Goal: Task Accomplishment & Management: Complete application form

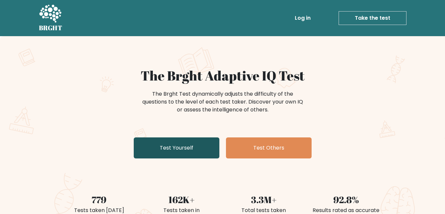
click at [174, 156] on link "Test Yourself" at bounding box center [177, 148] width 86 height 21
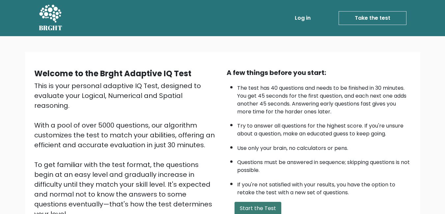
click at [255, 207] on button "Start the Test" at bounding box center [258, 208] width 47 height 13
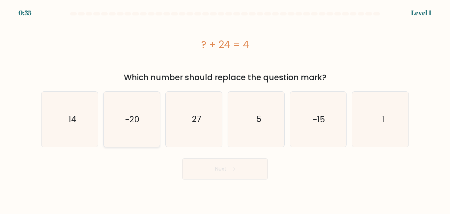
click at [139, 118] on text "-20" at bounding box center [132, 120] width 14 height 12
click at [225, 109] on input "b. -20" at bounding box center [225, 108] width 0 height 2
radio input "true"
click at [195, 168] on button "Next" at bounding box center [225, 169] width 86 height 21
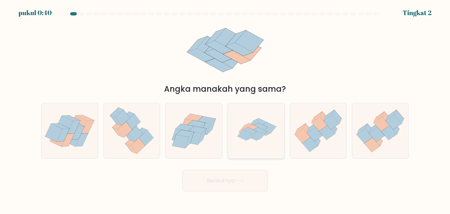
click at [253, 112] on icon at bounding box center [256, 130] width 55 height 55
click at [225, 109] on input "D." at bounding box center [225, 108] width 0 height 2
radio input "true"
click at [227, 185] on button "Berikutnya" at bounding box center [225, 180] width 86 height 21
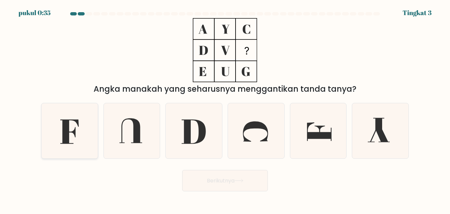
click at [90, 133] on icon at bounding box center [69, 130] width 55 height 55
click at [225, 109] on input "A." at bounding box center [225, 108] width 0 height 2
radio input "true"
click at [199, 184] on button "Berikutnya" at bounding box center [225, 180] width 86 height 21
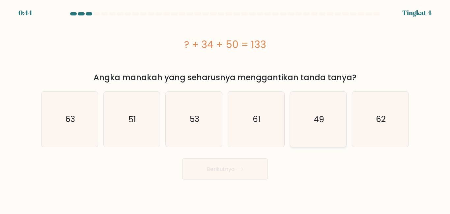
click at [296, 121] on icon "49" at bounding box center [318, 119] width 55 height 55
click at [225, 109] on input "[PERSON_NAME]. 49" at bounding box center [225, 108] width 0 height 2
radio input "true"
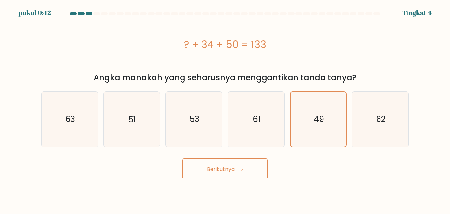
click at [237, 170] on icon at bounding box center [239, 170] width 9 height 4
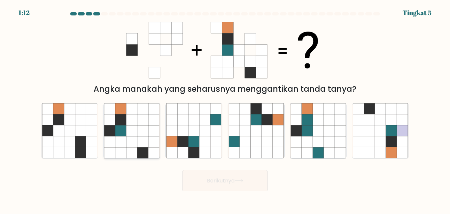
click at [121, 129] on icon at bounding box center [120, 131] width 11 height 11
click at [225, 109] on input "B." at bounding box center [225, 108] width 0 height 2
radio input "true"
click at [188, 185] on button "Berikutnya" at bounding box center [225, 180] width 86 height 21
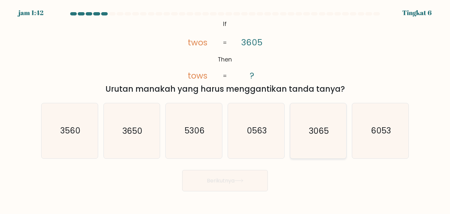
click at [310, 142] on icon "3065" at bounding box center [318, 130] width 55 height 55
click at [225, 109] on input "Dan. 3065" at bounding box center [225, 108] width 0 height 2
radio input "true"
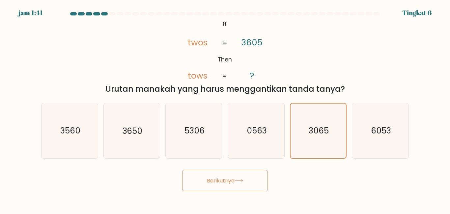
click at [221, 176] on button "Berikutnya" at bounding box center [225, 180] width 86 height 21
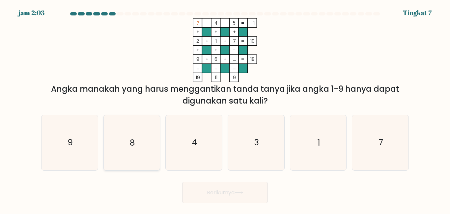
click at [154, 124] on icon "8" at bounding box center [131, 142] width 55 height 55
click at [225, 109] on input "B. 8" at bounding box center [225, 108] width 0 height 2
radio input "true"
click at [154, 124] on icon "8" at bounding box center [131, 143] width 54 height 54
click at [225, 109] on input "B. 8" at bounding box center [225, 108] width 0 height 2
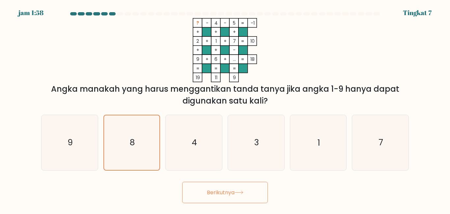
click at [192, 193] on button "Berikutnya" at bounding box center [225, 192] width 86 height 21
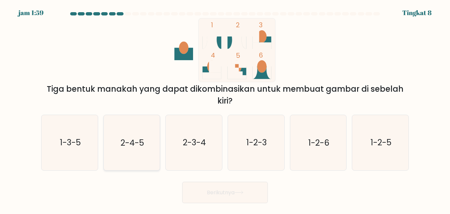
click at [141, 135] on icon "2-4-5" at bounding box center [131, 142] width 55 height 55
click at [225, 109] on input "B. 2-4-5" at bounding box center [225, 108] width 0 height 2
radio input "true"
click at [198, 196] on button "Berikutnya" at bounding box center [225, 192] width 86 height 21
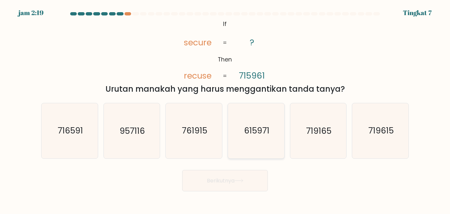
click at [250, 133] on text "615971" at bounding box center [256, 132] width 25 height 12
click at [225, 109] on input "D. 615971" at bounding box center [225, 108] width 0 height 2
radio input "true"
click at [223, 180] on font "Berikutnya" at bounding box center [221, 181] width 28 height 8
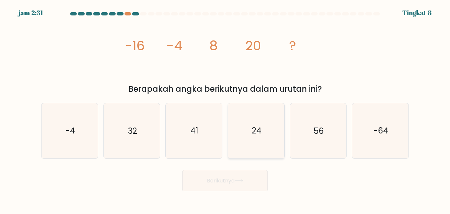
click at [266, 140] on icon "24" at bounding box center [256, 130] width 55 height 55
click at [225, 109] on input "D. 24" at bounding box center [225, 108] width 0 height 2
radio input "true"
click at [238, 184] on button "Berikutnya" at bounding box center [225, 180] width 86 height 21
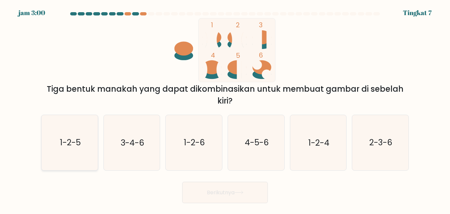
click at [79, 141] on text "1-2-5" at bounding box center [70, 143] width 21 height 12
click at [225, 109] on input "A. 1-2-5" at bounding box center [225, 108] width 0 height 2
radio input "true"
click at [217, 196] on font "Berikutnya" at bounding box center [221, 193] width 28 height 8
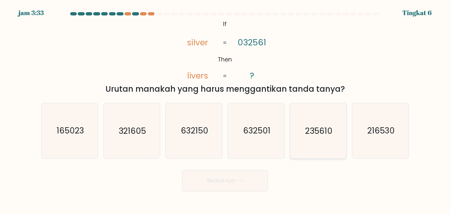
click at [320, 146] on icon "235610" at bounding box center [318, 130] width 55 height 55
click at [225, 109] on input "Dan. 235610" at bounding box center [225, 108] width 0 height 2
radio input "true"
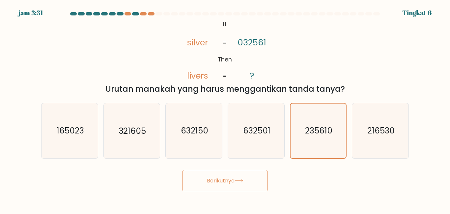
click at [236, 187] on button "Berikutnya" at bounding box center [225, 180] width 86 height 21
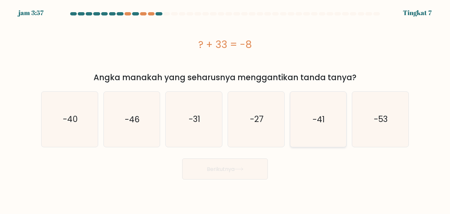
click at [339, 135] on icon "-41" at bounding box center [318, 119] width 55 height 55
click at [225, 109] on input "Dan. -41" at bounding box center [225, 108] width 0 height 2
radio input "true"
click at [210, 171] on font "Berikutnya" at bounding box center [221, 169] width 28 height 8
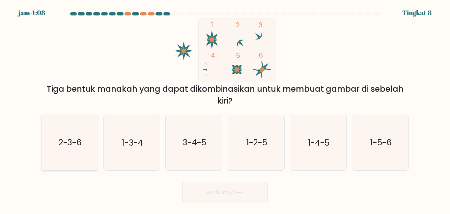
click at [60, 134] on icon "2-3-6" at bounding box center [69, 142] width 55 height 55
click at [225, 109] on input "A. 2-3-6" at bounding box center [225, 108] width 0 height 2
radio input "true"
click at [223, 198] on button "Berikutnya" at bounding box center [225, 192] width 86 height 21
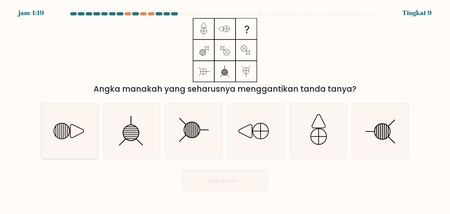
click at [78, 129] on icon at bounding box center [69, 130] width 55 height 55
click at [225, 109] on input "A." at bounding box center [225, 108] width 0 height 2
radio input "true"
click at [208, 188] on button "Berikutnya" at bounding box center [225, 180] width 86 height 21
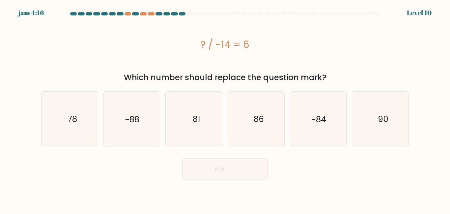
click at [208, 188] on body "jam 4:16 Level 10 a." at bounding box center [225, 107] width 450 height 214
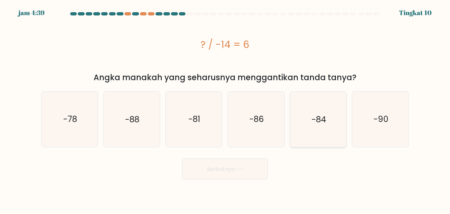
click at [320, 129] on icon "-84" at bounding box center [318, 119] width 55 height 55
click at [225, 109] on input "Dan. -84" at bounding box center [225, 108] width 0 height 2
radio input "true"
click at [233, 169] on font "Berikutnya" at bounding box center [221, 169] width 28 height 8
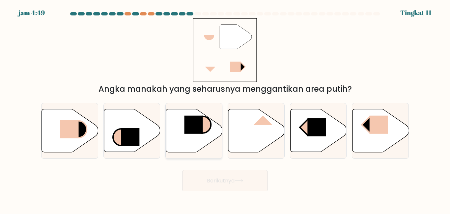
click at [194, 117] on rect at bounding box center [194, 125] width 18 height 18
click at [225, 109] on input "C." at bounding box center [225, 108] width 0 height 2
radio input "true"
drag, startPoint x: 75, startPoint y: 127, endPoint x: 123, endPoint y: 156, distance: 55.9
click at [123, 156] on div "A. B. C. D." at bounding box center [225, 128] width 373 height 61
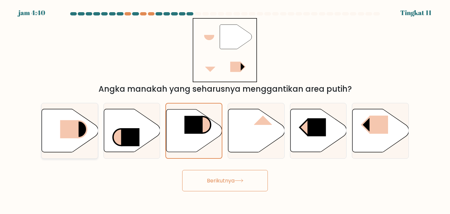
click at [91, 137] on icon at bounding box center [70, 130] width 56 height 43
click at [225, 109] on input "A." at bounding box center [225, 108] width 0 height 2
radio input "true"
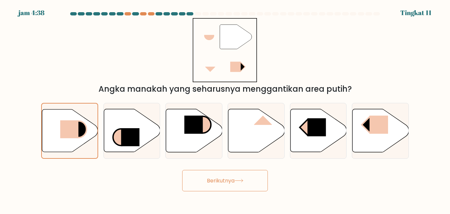
click at [215, 179] on font "Berikutnya" at bounding box center [221, 181] width 28 height 8
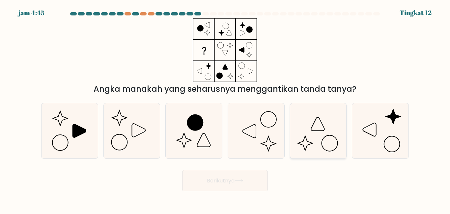
click at [312, 142] on icon at bounding box center [318, 130] width 55 height 55
click at [225, 109] on input "Dan." at bounding box center [225, 108] width 0 height 2
radio input "true"
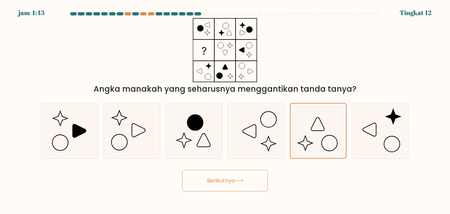
click at [244, 176] on button "Berikutnya" at bounding box center [225, 180] width 86 height 21
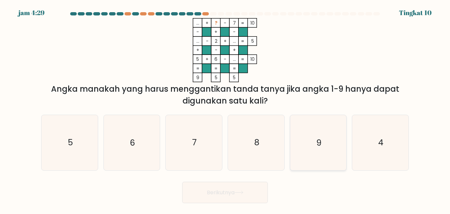
click at [330, 149] on icon "9" at bounding box center [318, 142] width 55 height 55
click at [225, 109] on input "Dan. 9" at bounding box center [225, 108] width 0 height 2
radio input "true"
click at [214, 188] on button "Berikutnya" at bounding box center [225, 192] width 86 height 21
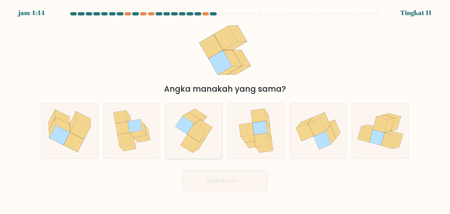
click at [214, 132] on icon at bounding box center [193, 130] width 45 height 55
click at [225, 109] on input "C." at bounding box center [225, 108] width 0 height 2
radio input "true"
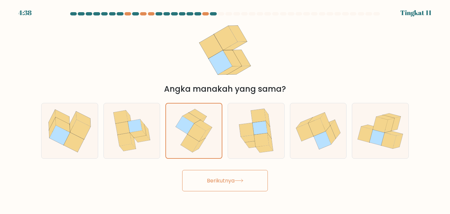
click at [224, 179] on font "Berikutnya" at bounding box center [221, 181] width 28 height 8
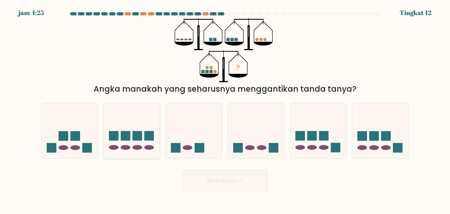
click at [132, 137] on icon at bounding box center [132, 131] width 56 height 46
click at [225, 109] on input "B." at bounding box center [225, 108] width 0 height 2
radio input "true"
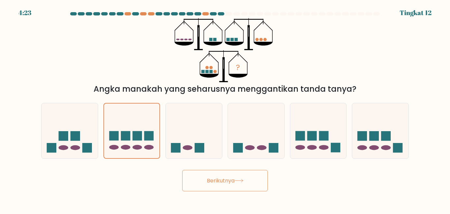
click at [195, 186] on button "Berikutnya" at bounding box center [225, 180] width 86 height 21
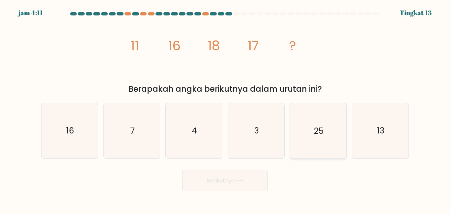
click at [323, 140] on icon "25" at bounding box center [318, 130] width 55 height 55
click at [225, 109] on input "Dan. 25" at bounding box center [225, 108] width 0 height 2
radio input "true"
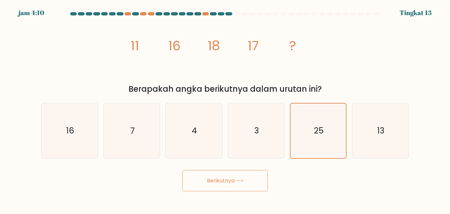
click at [238, 181] on icon at bounding box center [239, 181] width 8 height 3
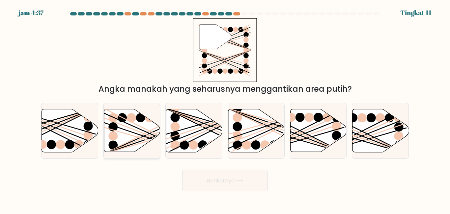
click at [118, 126] on icon at bounding box center [132, 130] width 56 height 43
click at [225, 109] on input "B." at bounding box center [225, 108] width 0 height 2
radio input "true"
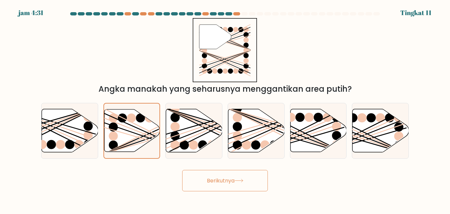
click at [171, 160] on form at bounding box center [225, 102] width 450 height 180
click at [238, 172] on button "Berikutnya" at bounding box center [225, 180] width 86 height 21
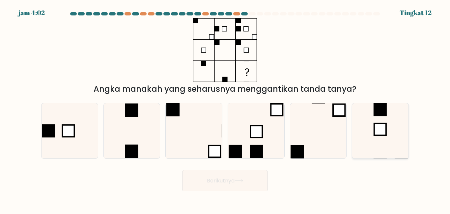
click at [398, 130] on icon at bounding box center [380, 130] width 55 height 55
click at [225, 109] on input "F." at bounding box center [225, 108] width 0 height 2
radio input "true"
click at [262, 186] on button "Berikutnya" at bounding box center [225, 180] width 86 height 21
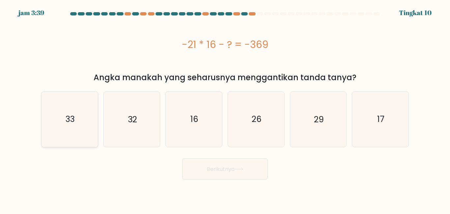
click at [49, 106] on icon "33" at bounding box center [69, 119] width 55 height 55
click at [225, 107] on input "A. 33" at bounding box center [225, 108] width 0 height 2
radio input "true"
click at [216, 170] on font "Berikutnya" at bounding box center [221, 169] width 28 height 8
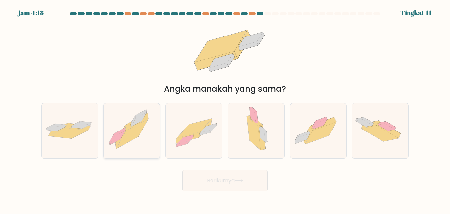
drag, startPoint x: 236, startPoint y: 149, endPoint x: 137, endPoint y: 115, distance: 105.0
click at [137, 115] on div "A. B. C." at bounding box center [225, 128] width 373 height 61
click at [83, 123] on icon at bounding box center [85, 124] width 12 height 4
click at [225, 109] on input "A." at bounding box center [225, 108] width 0 height 2
radio input "true"
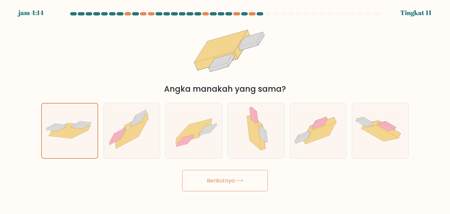
click at [242, 181] on icon at bounding box center [239, 181] width 9 height 4
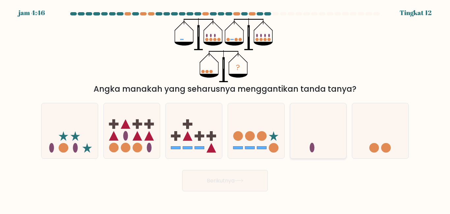
click at [304, 140] on icon at bounding box center [318, 131] width 56 height 46
click at [225, 109] on input "Dan." at bounding box center [225, 108] width 0 height 2
radio input "true"
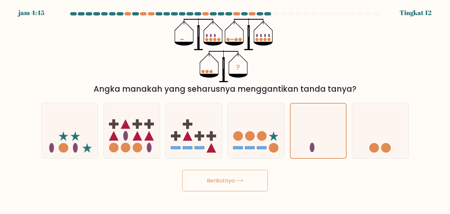
click at [243, 175] on button "Berikutnya" at bounding box center [225, 180] width 86 height 21
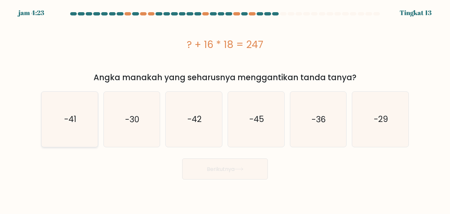
click at [71, 113] on icon "-41" at bounding box center [69, 119] width 55 height 55
click at [225, 109] on input "A. -41" at bounding box center [225, 108] width 0 height 2
radio input "true"
click at [243, 177] on button "Berikutnya" at bounding box center [225, 169] width 86 height 21
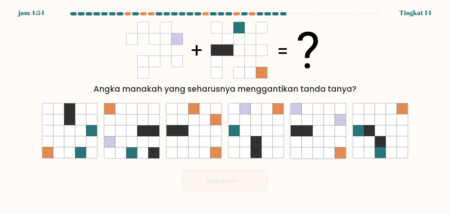
click at [330, 143] on icon at bounding box center [329, 142] width 11 height 11
click at [225, 109] on input "Dan." at bounding box center [225, 108] width 0 height 2
radio input "true"
click at [249, 185] on button "Berikutnya" at bounding box center [225, 180] width 86 height 21
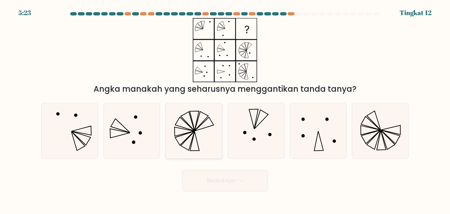
click at [178, 142] on icon at bounding box center [193, 130] width 55 height 55
click at [225, 109] on input "C." at bounding box center [225, 108] width 0 height 2
radio input "true"
drag, startPoint x: 141, startPoint y: 141, endPoint x: 191, endPoint y: 165, distance: 55.6
click at [191, 165] on form at bounding box center [225, 102] width 450 height 180
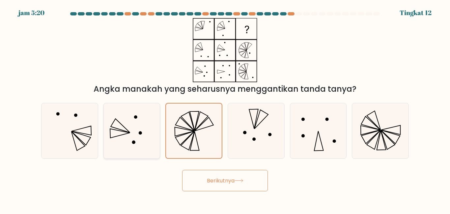
click at [145, 155] on icon at bounding box center [131, 130] width 55 height 55
click at [225, 109] on input "B." at bounding box center [225, 108] width 0 height 2
radio input "true"
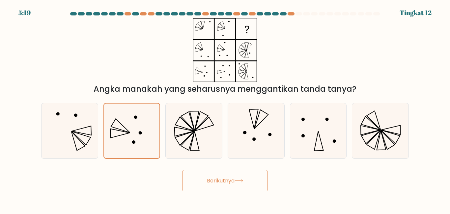
click at [189, 174] on button "Berikutnya" at bounding box center [225, 180] width 86 height 21
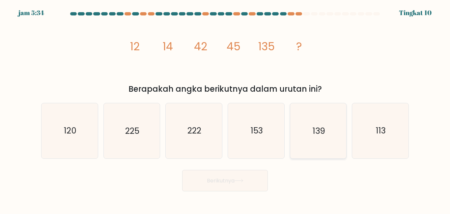
click at [305, 143] on icon "139" at bounding box center [318, 130] width 55 height 55
click at [225, 109] on input "Dan. 139" at bounding box center [225, 108] width 0 height 2
radio input "true"
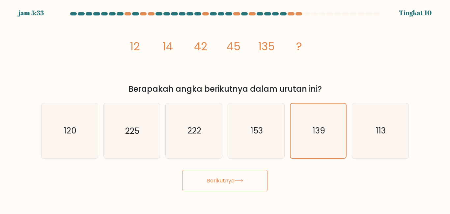
click at [251, 174] on button "Berikutnya" at bounding box center [225, 180] width 86 height 21
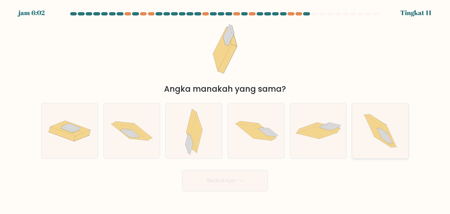
click at [375, 133] on icon at bounding box center [377, 131] width 26 height 32
click at [225, 109] on input "F." at bounding box center [225, 108] width 0 height 2
radio input "true"
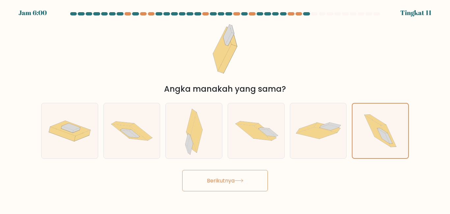
click at [219, 182] on font "Berikutnya" at bounding box center [221, 181] width 28 height 8
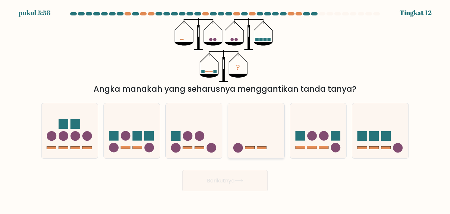
click at [235, 133] on icon at bounding box center [256, 131] width 56 height 46
click at [225, 109] on input "D." at bounding box center [225, 108] width 0 height 2
radio input "true"
click at [222, 184] on font "Berikutnya" at bounding box center [221, 181] width 28 height 8
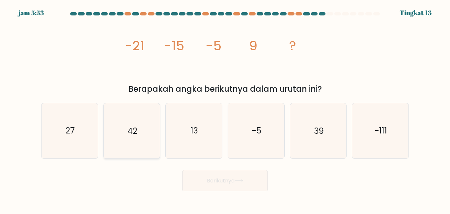
click at [151, 126] on icon "42" at bounding box center [131, 130] width 55 height 55
click at [225, 109] on input "B. 42" at bounding box center [225, 108] width 0 height 2
radio input "true"
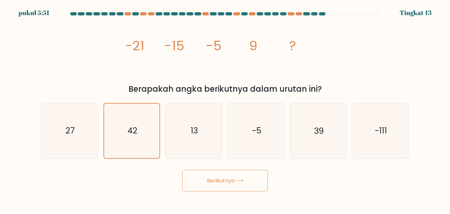
click at [202, 180] on button "Berikutnya" at bounding box center [225, 180] width 86 height 21
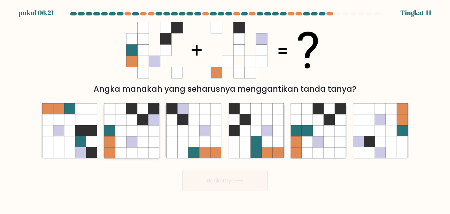
click at [153, 145] on icon at bounding box center [153, 142] width 11 height 11
click at [225, 109] on input "B." at bounding box center [225, 108] width 0 height 2
radio input "true"
click at [203, 183] on button "Berikutnya" at bounding box center [225, 180] width 86 height 21
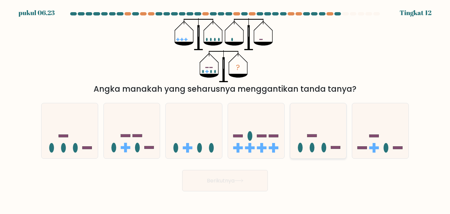
click at [308, 148] on icon at bounding box center [318, 131] width 56 height 46
click at [225, 109] on input "Dan." at bounding box center [225, 108] width 0 height 2
radio input "true"
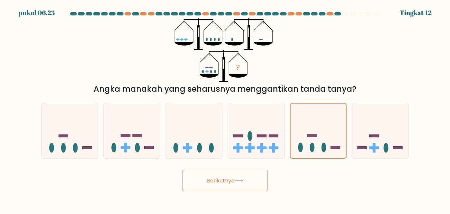
click at [213, 186] on button "Berikutnya" at bounding box center [225, 180] width 86 height 21
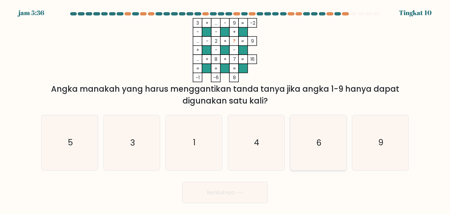
click at [318, 153] on icon "6" at bounding box center [318, 142] width 55 height 55
click at [225, 109] on input "Dan. 6" at bounding box center [225, 108] width 0 height 2
radio input "true"
click at [244, 189] on button "Berikutnya" at bounding box center [225, 192] width 86 height 21
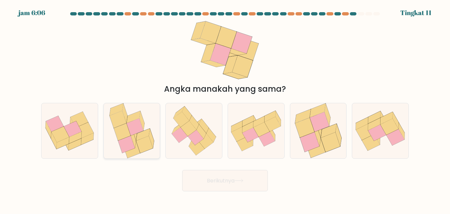
click at [124, 117] on icon at bounding box center [118, 119] width 17 height 17
click at [225, 109] on input "B." at bounding box center [225, 108] width 0 height 2
radio input "true"
click at [208, 181] on font "Berikutnya" at bounding box center [221, 181] width 28 height 8
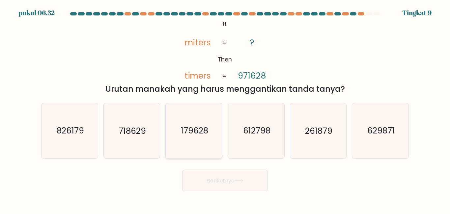
click at [168, 115] on icon "179628" at bounding box center [193, 130] width 55 height 55
click at [225, 109] on input "C. 179628" at bounding box center [225, 108] width 0 height 2
radio input "true"
click at [199, 186] on button "Berikutnya" at bounding box center [225, 180] width 86 height 21
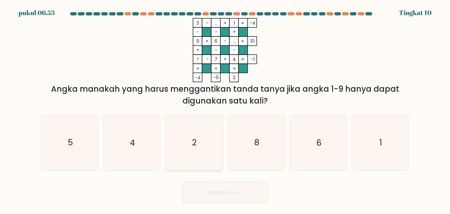
click at [198, 153] on icon "2" at bounding box center [193, 142] width 55 height 55
click at [225, 109] on input "C. 2" at bounding box center [225, 108] width 0 height 2
radio input "true"
click at [209, 194] on font "Berikutnya" at bounding box center [221, 193] width 28 height 8
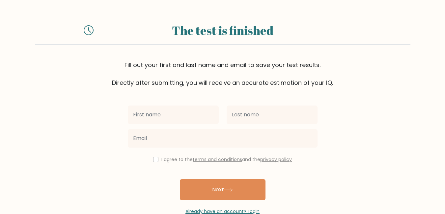
click at [199, 113] on input "text" at bounding box center [173, 115] width 91 height 18
type input "irvan"
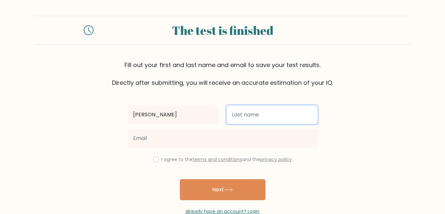
click at [275, 110] on input "text" at bounding box center [272, 115] width 91 height 18
type input "aji saputra"
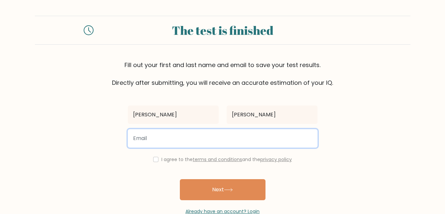
click at [195, 144] on input "email" at bounding box center [223, 138] width 190 height 18
type input "irvanajisaputra5@gmail.com"
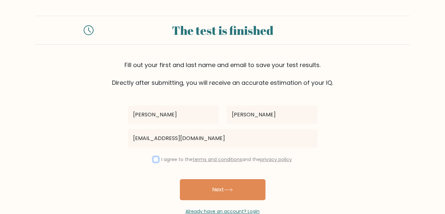
click at [156, 160] on input "checkbox" at bounding box center [155, 159] width 5 height 5
checkbox input "true"
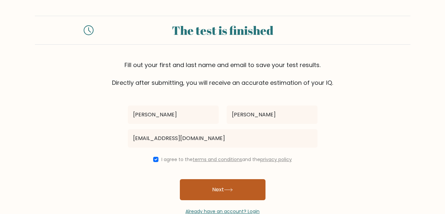
click at [206, 191] on button "Next" at bounding box center [223, 190] width 86 height 21
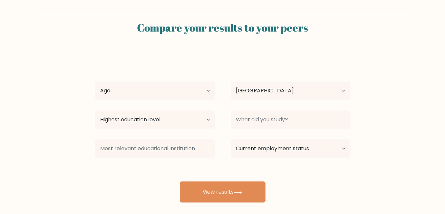
select select "ID"
click at [163, 119] on select "Highest education level No schooling Primary Lower Secondary Upper Secondary Oc…" at bounding box center [155, 120] width 120 height 18
select select "upper_secondary"
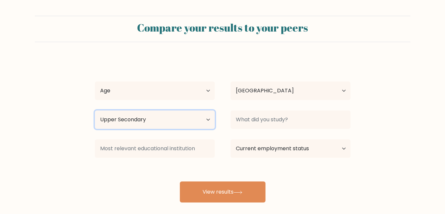
click at [95, 111] on select "Highest education level No schooling Primary Lower Secondary Upper Secondary Oc…" at bounding box center [155, 120] width 120 height 18
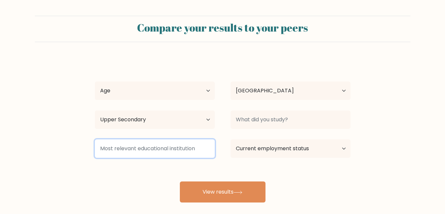
click at [157, 151] on input at bounding box center [155, 149] width 120 height 18
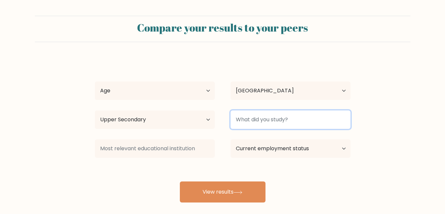
click at [279, 119] on input at bounding box center [291, 120] width 120 height 18
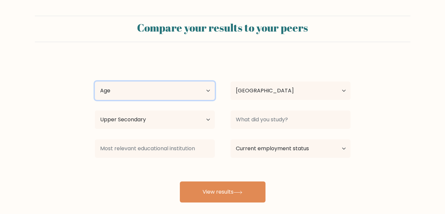
click at [196, 94] on select "Age Under 18 years old 18-24 years old 25-34 years old 35-44 years old 45-54 ye…" at bounding box center [155, 91] width 120 height 18
select select "25_34"
click at [95, 82] on select "Age Under 18 years old 18-24 years old 25-34 years old 35-44 years old 45-54 ye…" at bounding box center [155, 91] width 120 height 18
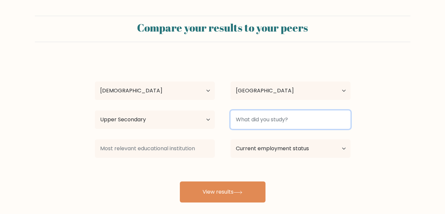
click at [265, 117] on input at bounding box center [291, 120] width 120 height 18
type input "S"
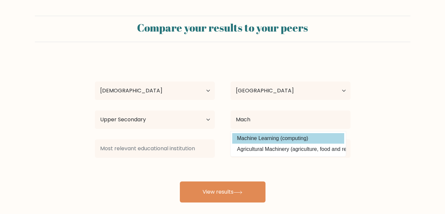
click at [272, 142] on option "Machine Learning (computing)" at bounding box center [288, 138] width 112 height 11
type input "Machine Learning"
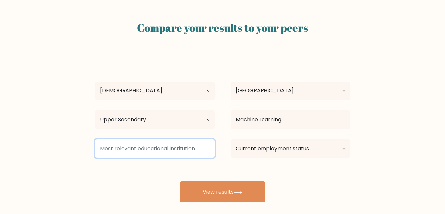
click at [175, 147] on input at bounding box center [155, 149] width 120 height 18
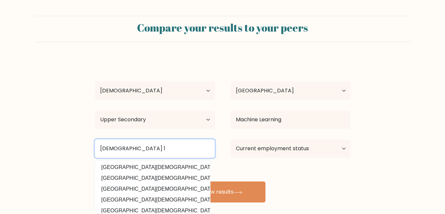
click at [101, 149] on input "Muhammadiyah 1" at bounding box center [155, 149] width 120 height 18
click at [178, 152] on input "SMK Muhammadiyah 1" at bounding box center [155, 149] width 120 height 18
type input "SMK Muhammadiyah 1"
click at [180, 182] on button "View results" at bounding box center [223, 192] width 86 height 21
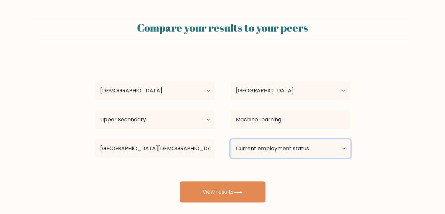
click at [257, 152] on select "Current employment status Employed Student Retired Other / prefer not to answer" at bounding box center [291, 149] width 120 height 18
select select "employed"
click at [231, 140] on select "Current employment status Employed Student Retired Other / prefer not to answer" at bounding box center [291, 149] width 120 height 18
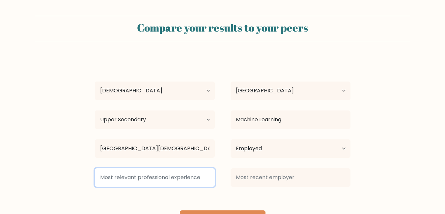
click at [193, 180] on input at bounding box center [155, 178] width 120 height 18
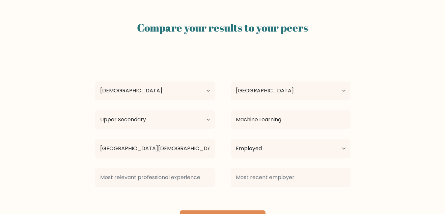
click at [335, 195] on div "irvan aji saputra Age Under 18 years old 18-24 years old 25-34 years old 35-44 …" at bounding box center [223, 145] width 264 height 174
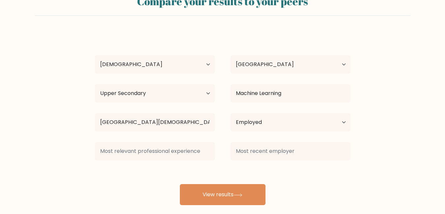
scroll to position [35, 0]
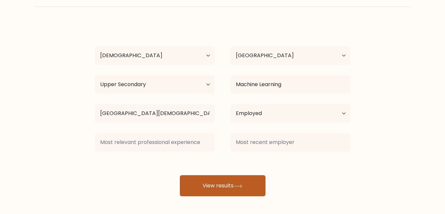
click at [260, 184] on button "View results" at bounding box center [223, 186] width 86 height 21
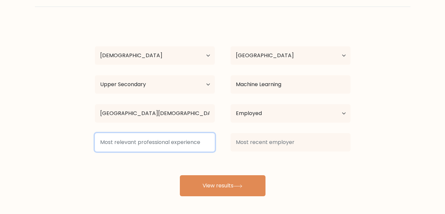
click at [180, 142] on input at bounding box center [155, 142] width 120 height 18
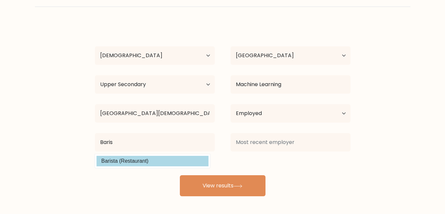
click at [172, 162] on option "Barista (Restaurant)" at bounding box center [153, 161] width 112 height 11
type input "Barista"
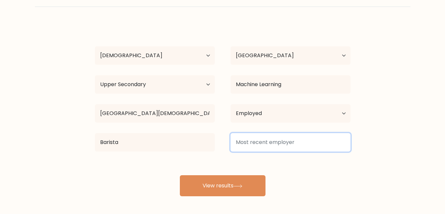
click at [255, 145] on input at bounding box center [291, 142] width 120 height 18
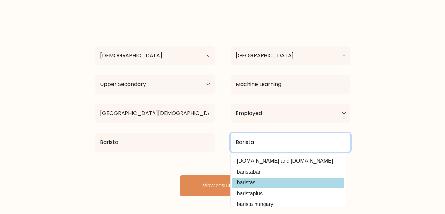
type input "Barista"
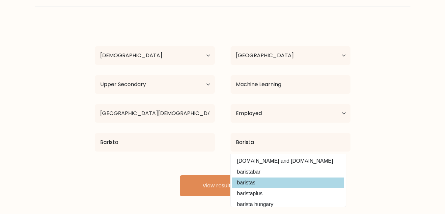
click at [316, 182] on div "irvan aji saputra Age Under 18 years old 18-24 years old 25-34 years old 35-44 …" at bounding box center [223, 110] width 264 height 174
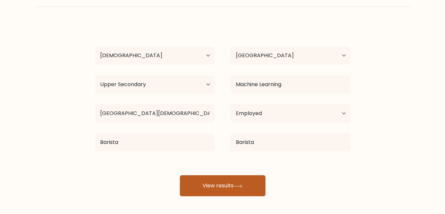
click at [251, 182] on button "View results" at bounding box center [223, 186] width 86 height 21
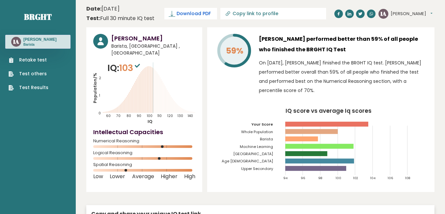
click at [195, 10] on span "Download PDF" at bounding box center [194, 13] width 34 height 7
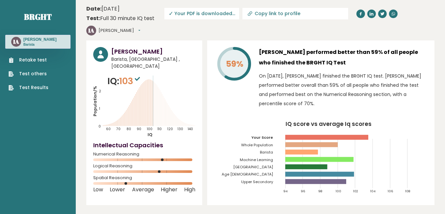
click at [305, 105] on div "59% Irvan Aji Saputra performed better than 59% of all people who finished the …" at bounding box center [320, 123] width 227 height 165
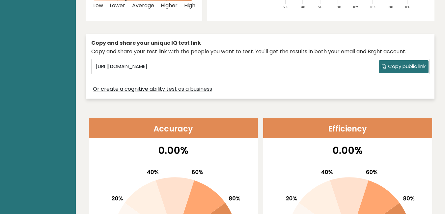
scroll to position [171, 0]
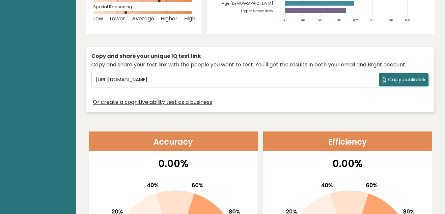
click at [412, 76] on span "Copy public link" at bounding box center [407, 80] width 38 height 8
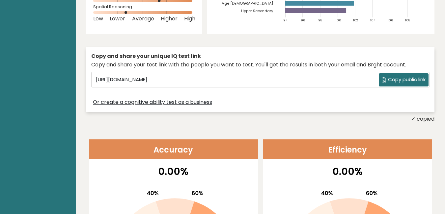
click at [382, 77] on icon at bounding box center [384, 79] width 4 height 5
click at [296, 61] on div "Copy and share your test link with the people you want to test. You'll get the …" at bounding box center [260, 65] width 338 height 8
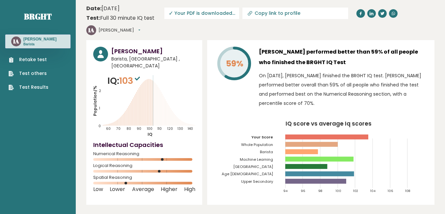
scroll to position [0, 0]
click at [391, 13] on icon at bounding box center [393, 14] width 4 height 4
click at [282, 13] on input "Copy link to profile" at bounding box center [300, 13] width 90 height 5
type input "[URL][DOMAIN_NAME]"
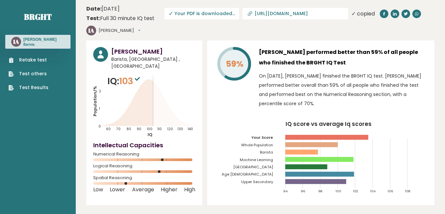
click at [203, 15] on span "✓ Your PDF is downloaded..." at bounding box center [201, 14] width 75 height 12
click at [215, 7] on header "Date: October 08, 2025 Test: Full 30 minute IQ test Download PDF Downloading...…" at bounding box center [260, 20] width 348 height 34
click at [213, 9] on span "✓ Your PDF is downloaded..." at bounding box center [201, 14] width 75 height 12
click at [169, 141] on h4 "Intellectual Capacities" at bounding box center [144, 145] width 102 height 9
click at [323, 74] on p "On [DATE], [PERSON_NAME] finished the BRGHT IQ test. [PERSON_NAME] performed be…" at bounding box center [343, 89] width 169 height 37
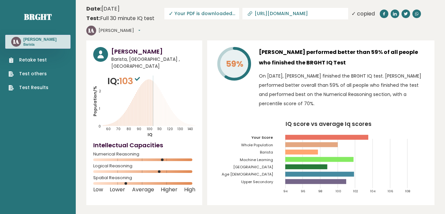
click at [308, 10] on link "[URL][DOMAIN_NAME]" at bounding box center [296, 14] width 106 height 12
click at [215, 12] on span "✓ Your PDF is downloaded..." at bounding box center [201, 14] width 75 height 12
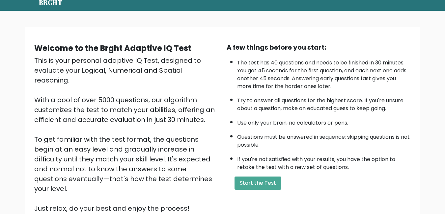
scroll to position [26, 0]
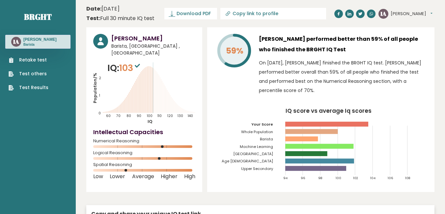
click at [255, 12] on input "Copy link to profile" at bounding box center [278, 13] width 90 height 5
type input "[URL][DOMAIN_NAME]"
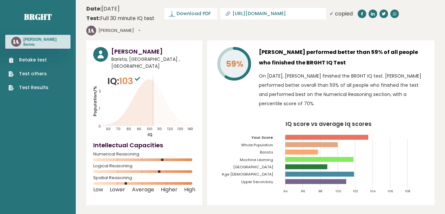
click at [255, 13] on input "[URL][DOMAIN_NAME]" at bounding box center [278, 13] width 90 height 5
click at [252, 13] on input "[URL][DOMAIN_NAME]" at bounding box center [278, 13] width 90 height 5
